Goal: Check status: Check status

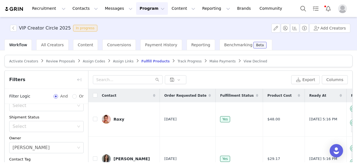
scroll to position [20, 0]
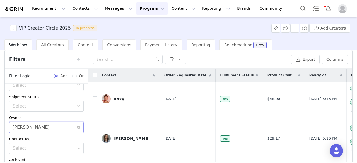
click at [44, 126] on div "Select [PERSON_NAME]" at bounding box center [45, 127] width 64 height 11
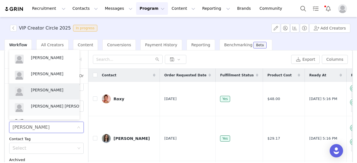
click at [47, 103] on p "[PERSON_NAME] [PERSON_NAME]" at bounding box center [61, 106] width 61 height 6
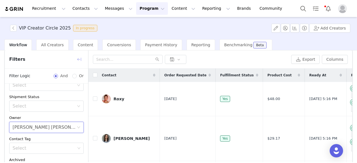
click at [78, 59] on button "button" at bounding box center [79, 59] width 9 height 9
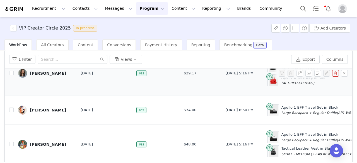
scroll to position [66, 0]
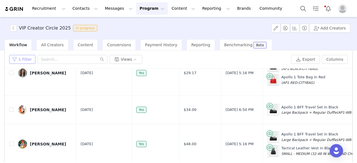
click at [18, 61] on button "1 Filter" at bounding box center [22, 59] width 26 height 9
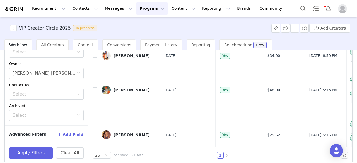
scroll to position [79, 0]
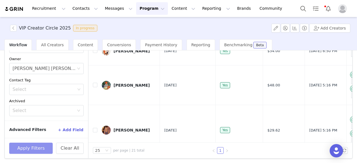
click at [41, 145] on button "Apply Filters" at bounding box center [31, 148] width 44 height 11
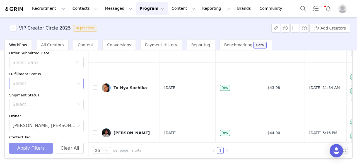
scroll to position [0, 0]
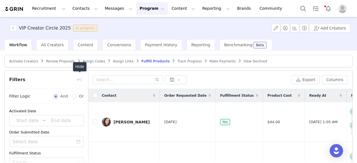
click at [78, 80] on button "button" at bounding box center [79, 79] width 9 height 9
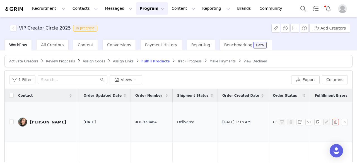
scroll to position [0, 373]
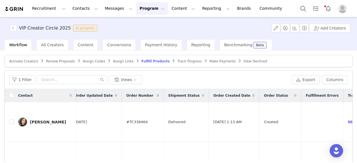
click at [178, 59] on link "Track Progress" at bounding box center [190, 61] width 24 height 4
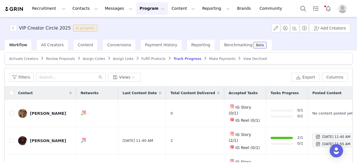
scroll to position [2, 0]
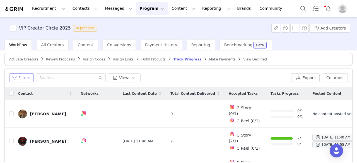
click at [23, 75] on button "Filters" at bounding box center [21, 77] width 25 height 9
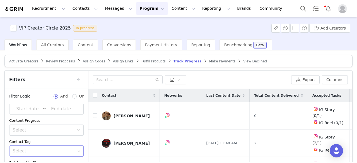
scroll to position [33, 0]
click at [36, 128] on div "Select" at bounding box center [44, 130] width 62 height 6
click at [46, 121] on div "Content Progress" at bounding box center [46, 121] width 75 height 6
click at [39, 153] on div "Select" at bounding box center [44, 151] width 67 height 11
click at [59, 118] on div "Content Progress" at bounding box center [46, 121] width 75 height 6
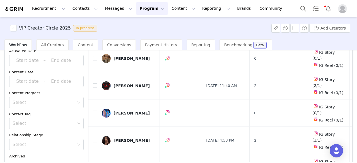
scroll to position [0, 0]
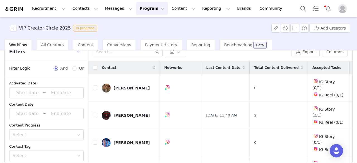
click at [81, 50] on button "button" at bounding box center [79, 51] width 9 height 9
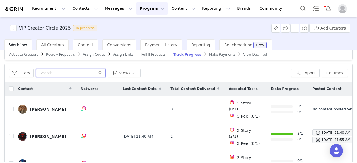
click at [69, 71] on input "text" at bounding box center [71, 73] width 70 height 9
